Goal: Task Accomplishment & Management: Manage account settings

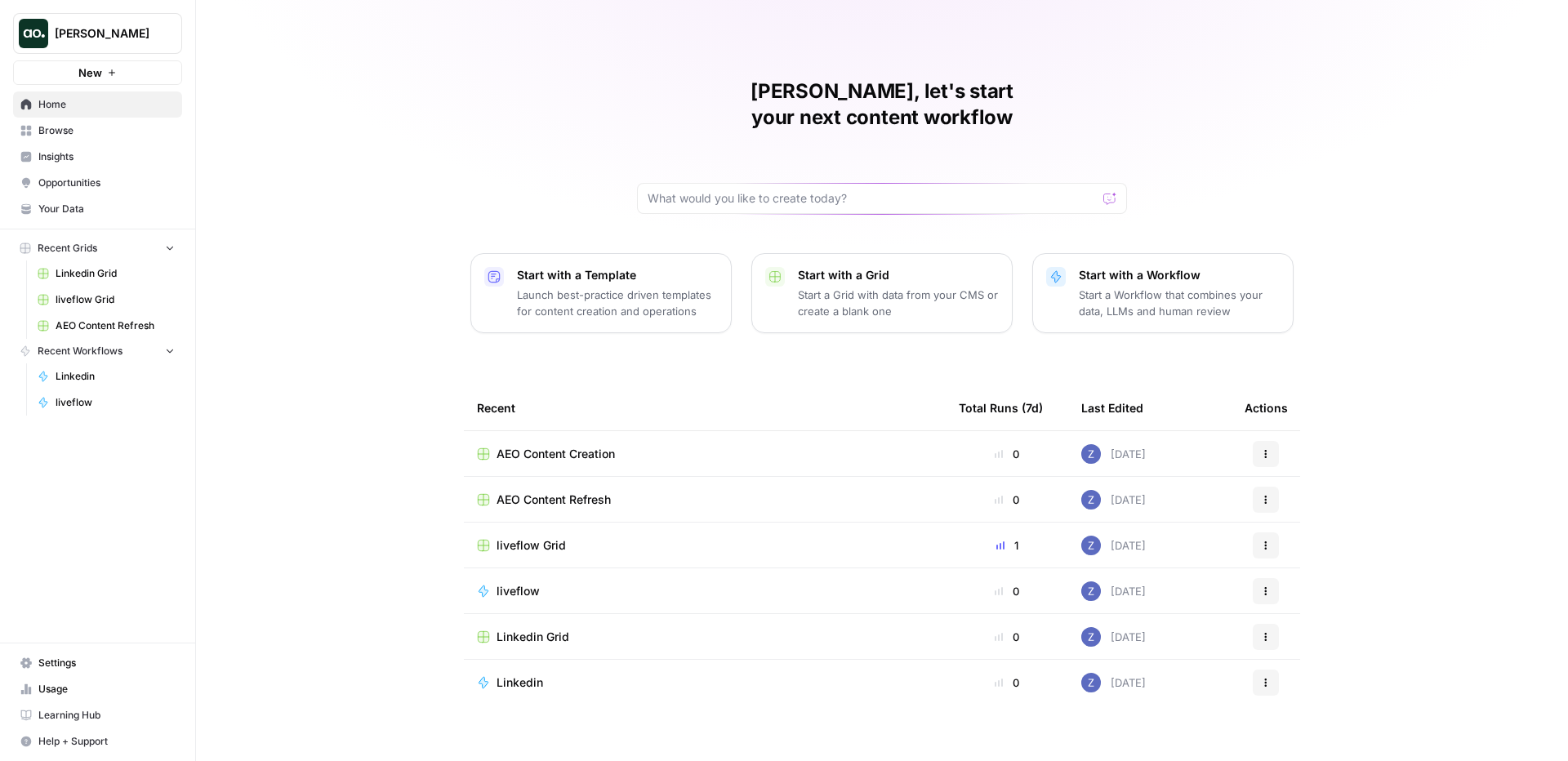
click at [119, 31] on span "[PERSON_NAME]" at bounding box center [103, 34] width 98 height 17
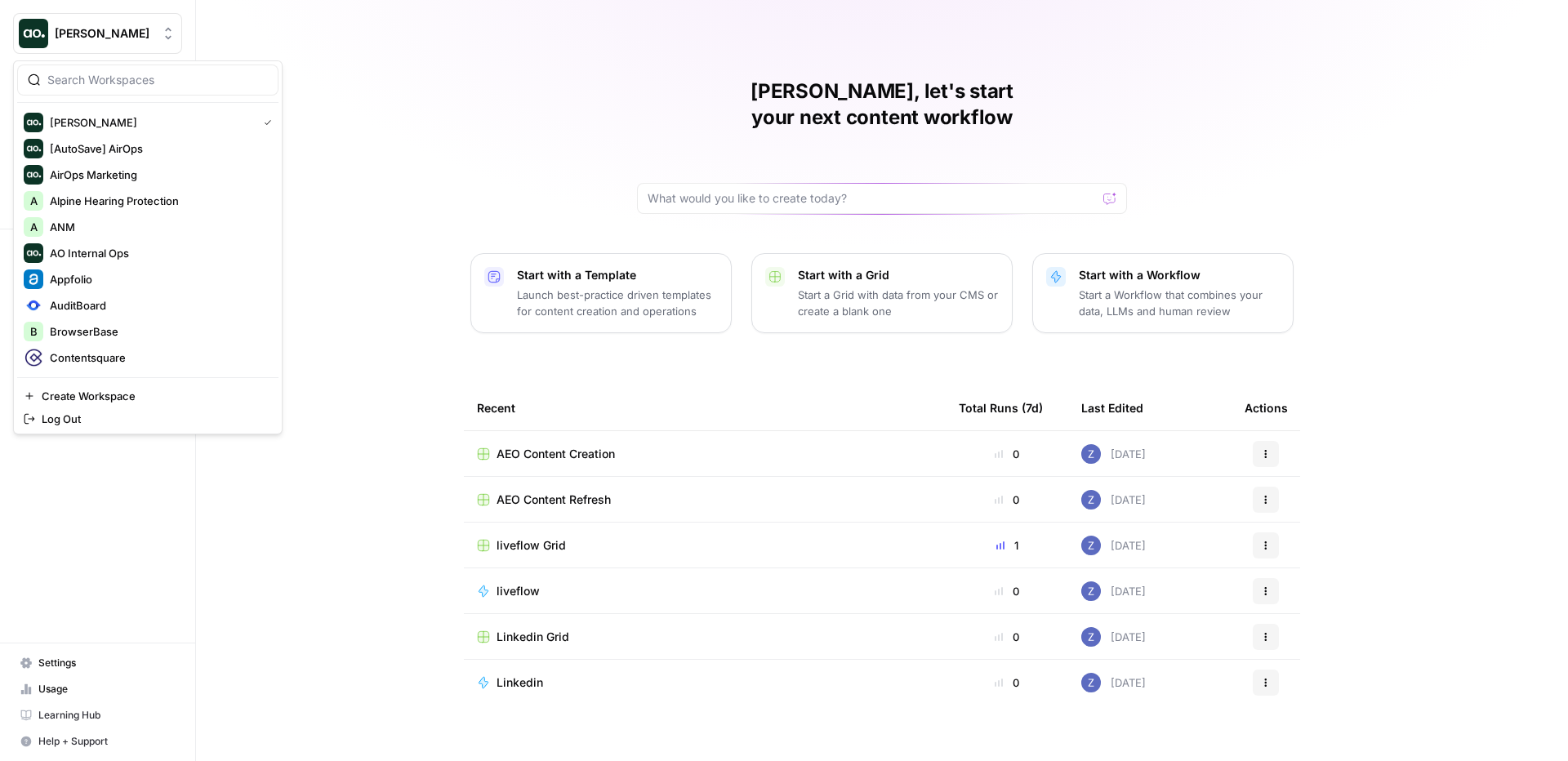
click at [110, 78] on input "search" at bounding box center [157, 80] width 221 height 17
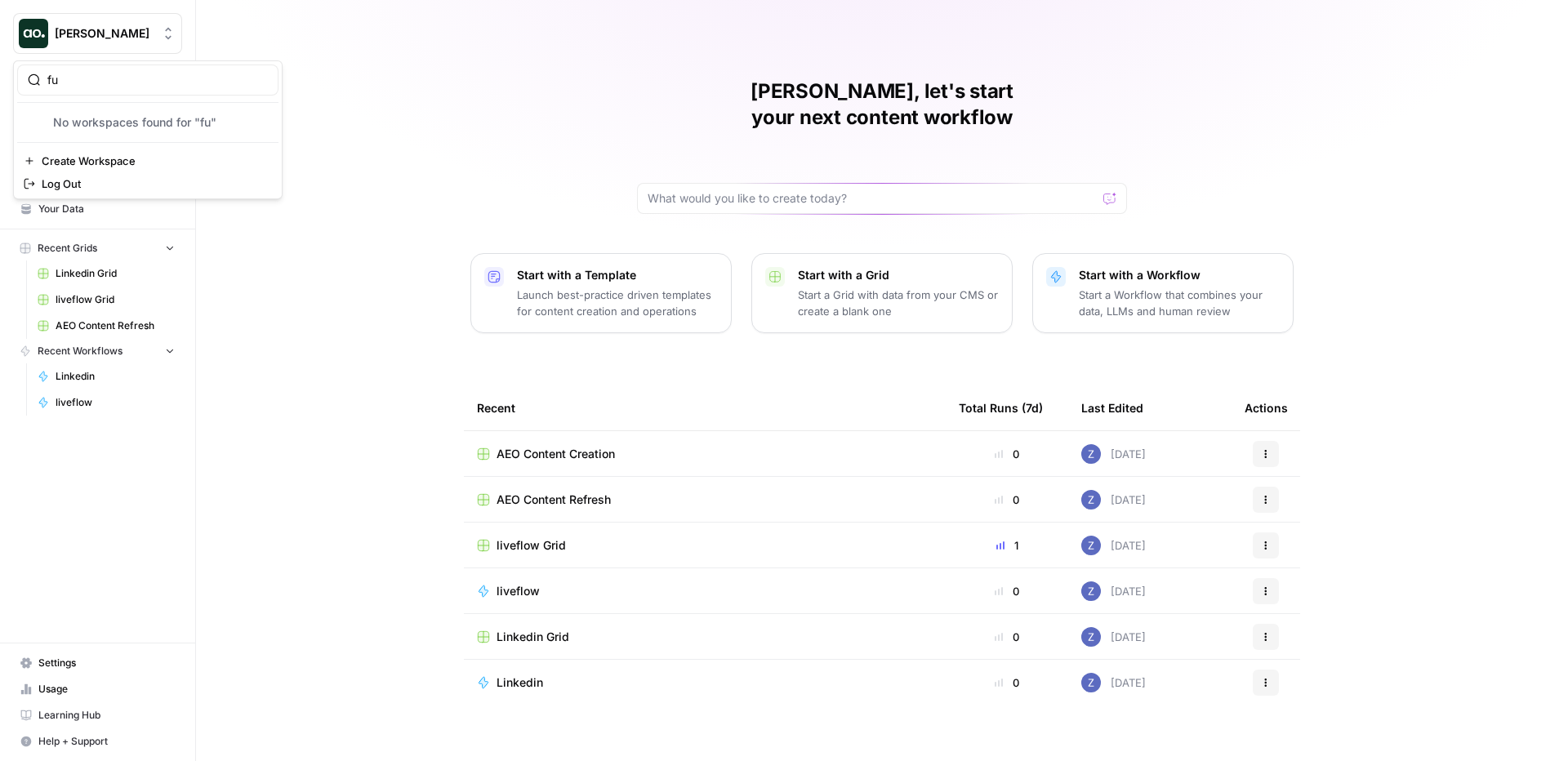
type input "f"
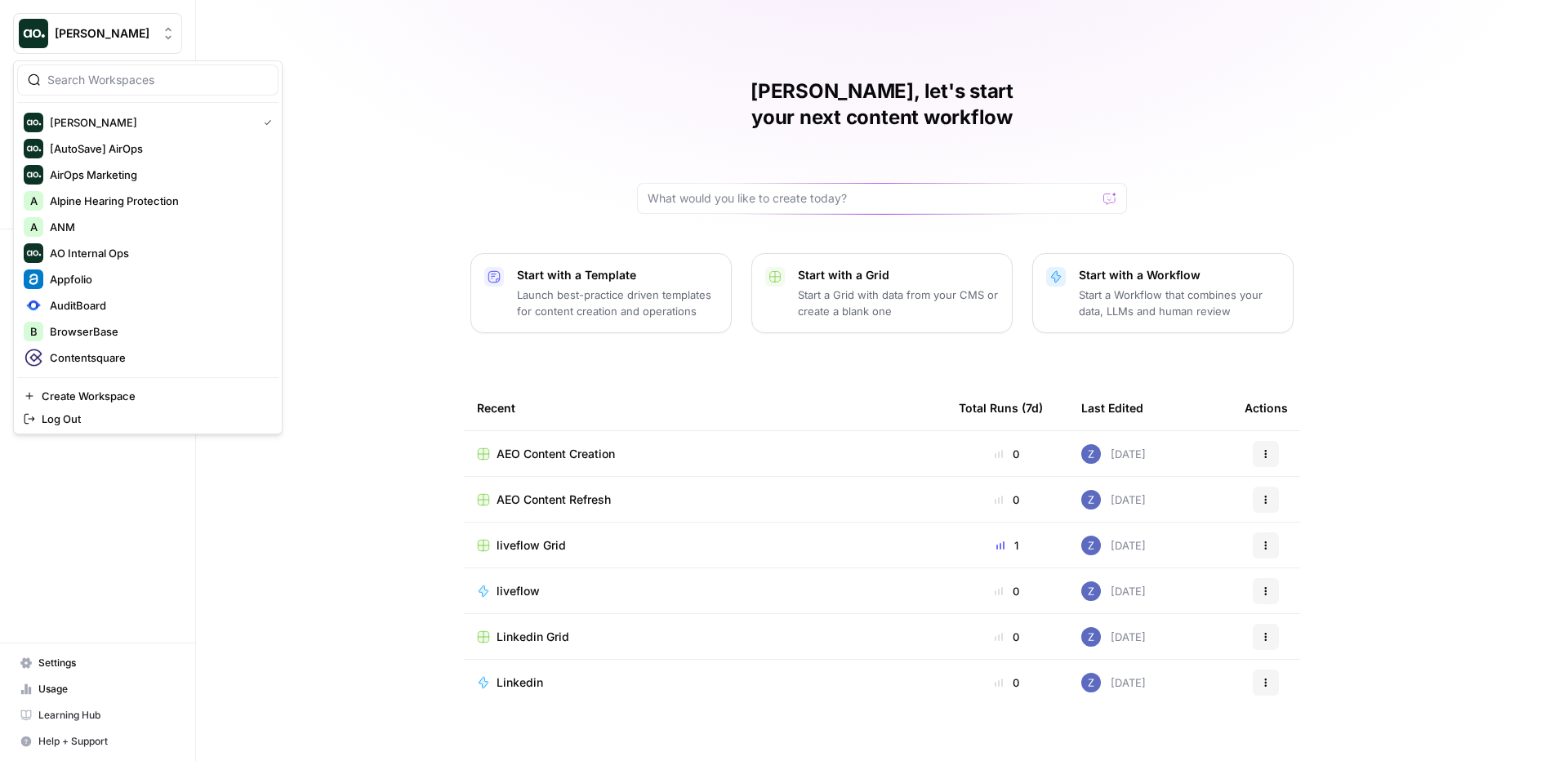
click at [437, 83] on div "Zoë, let's start your next content workflow Start with a Template Launch best-p…" at bounding box center [882, 389] width 1372 height 778
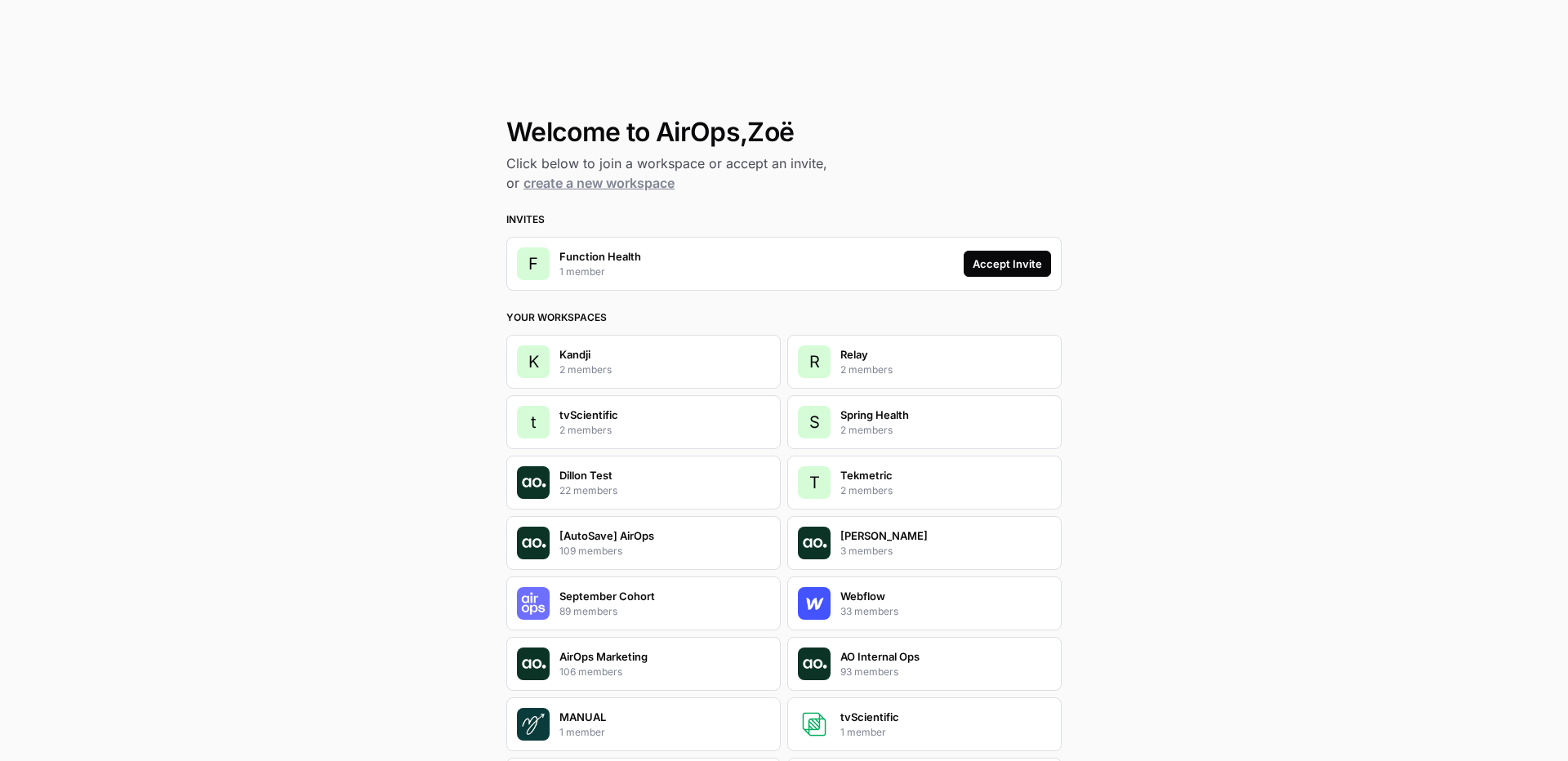
click at [1002, 263] on div "Accept Invite" at bounding box center [1007, 264] width 69 height 17
